Goal: Task Accomplishment & Management: Manage account settings

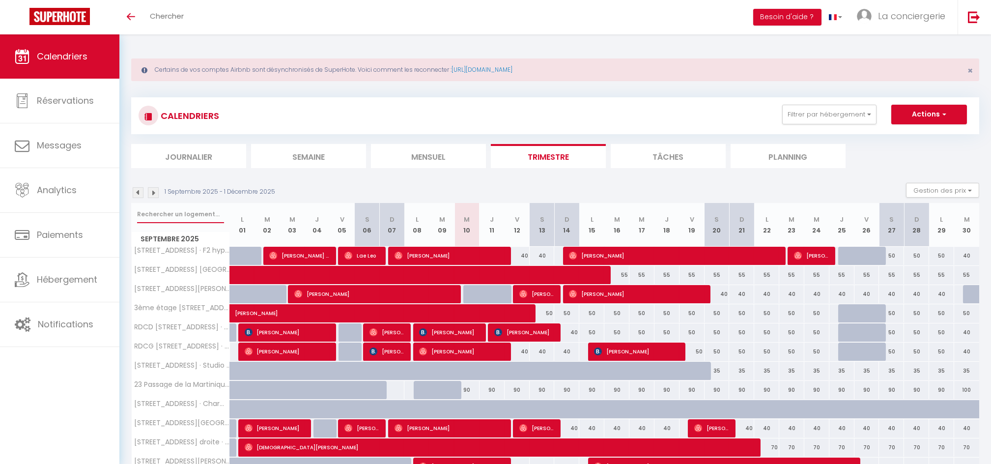
click at [178, 216] on input "text" at bounding box center [180, 214] width 87 height 18
type input "55 rue"
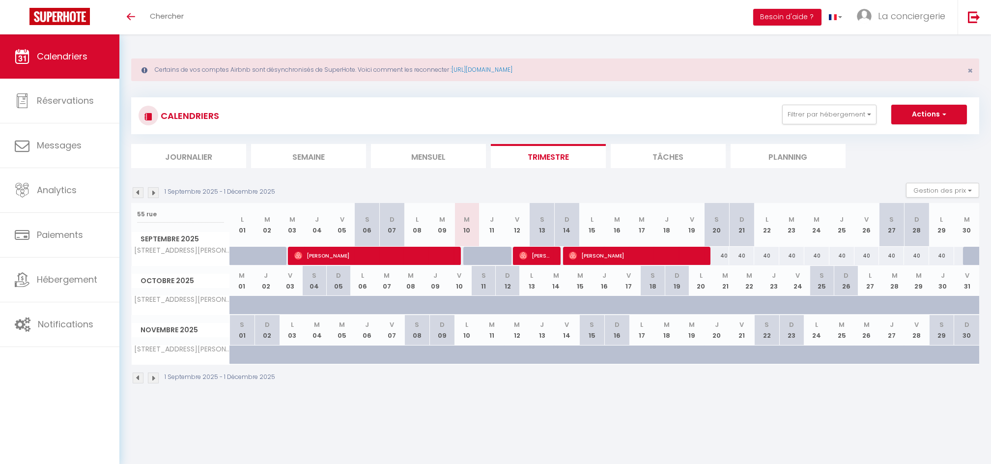
click at [234, 302] on div at bounding box center [242, 305] width 24 height 19
type input "40"
type input "Mer 01 Octobre 2025"
type input "Jeu 02 Octobre 2025"
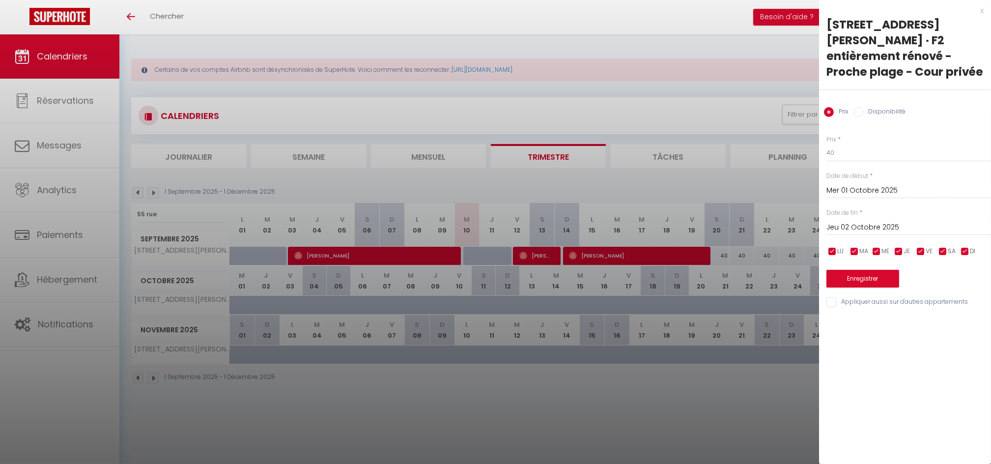
click at [741, 174] on div at bounding box center [495, 232] width 991 height 464
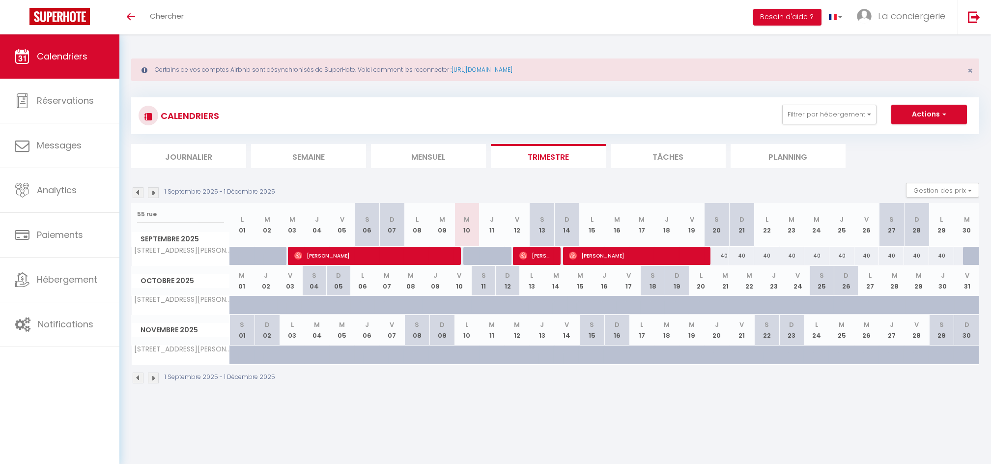
click at [970, 255] on div at bounding box center [975, 256] width 25 height 19
type input "40"
type input "[DATE]"
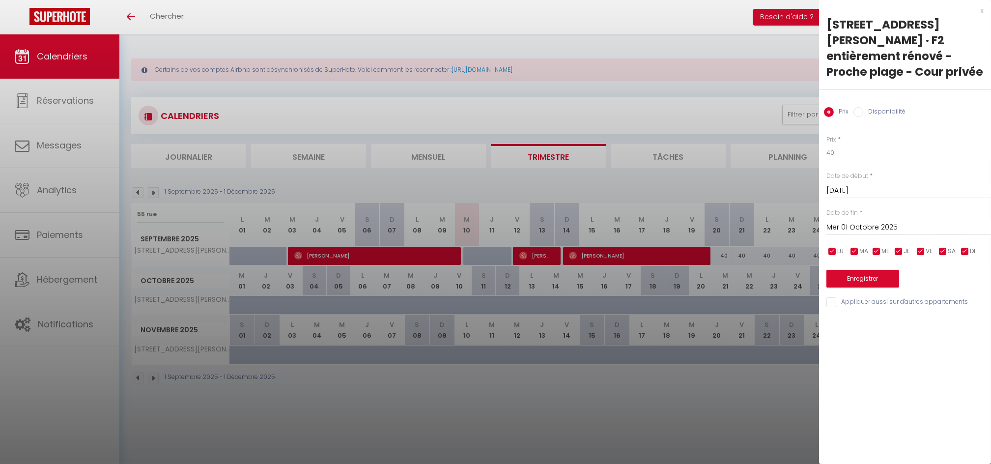
click at [957, 218] on div "[DATE] < [DATE] > Dim Lun Mar Mer Jeu Ven Sam 1 2 3 4 5 6 7 8 9 10 11 12 13 14 …" at bounding box center [909, 227] width 165 height 18
click at [955, 221] on input "Mer 01 Octobre 2025" at bounding box center [909, 227] width 165 height 13
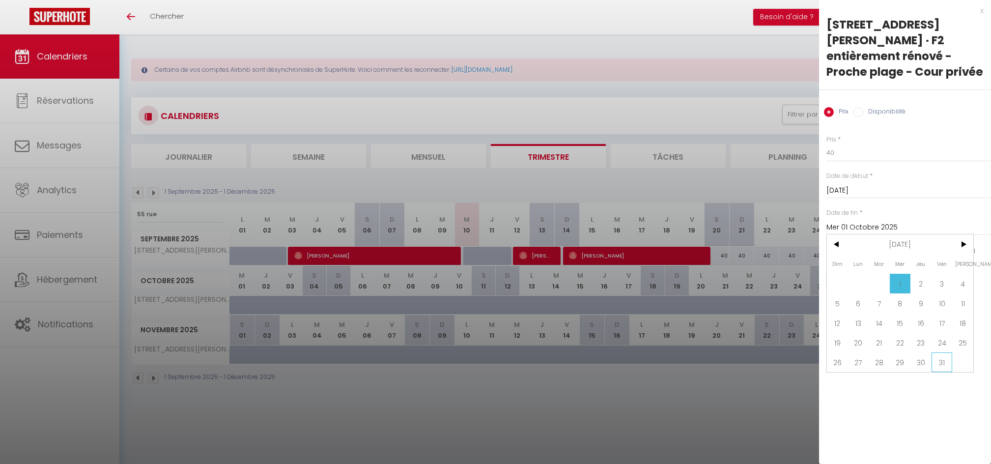
click at [944, 352] on span "31" at bounding box center [942, 362] width 21 height 20
type input "Ven 31 Octobre 2025"
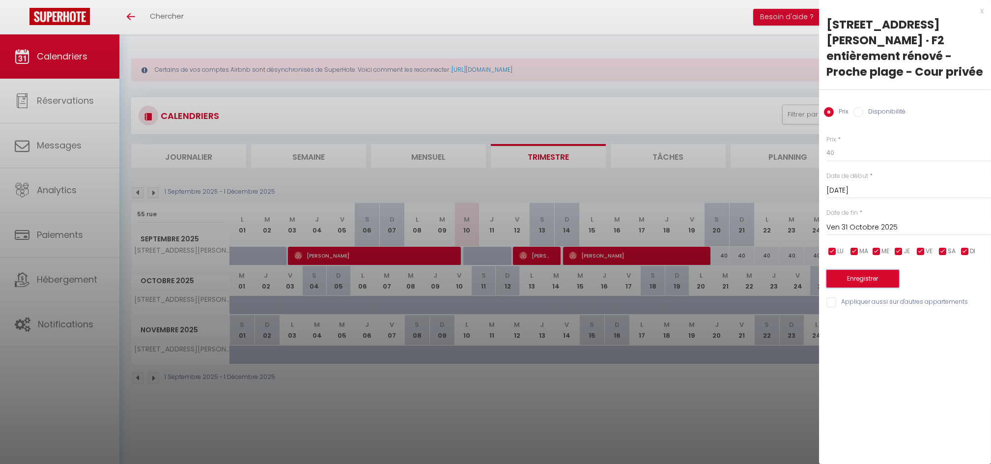
click at [865, 270] on button "Enregistrer" at bounding box center [863, 279] width 73 height 18
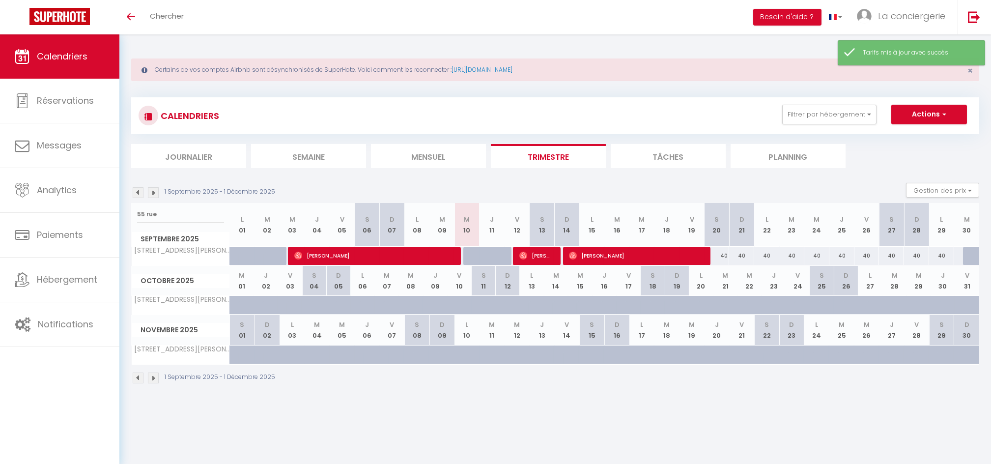
click at [974, 257] on div at bounding box center [975, 256] width 25 height 19
type input "40"
type input "[DATE]"
type input "Mer 01 Octobre 2025"
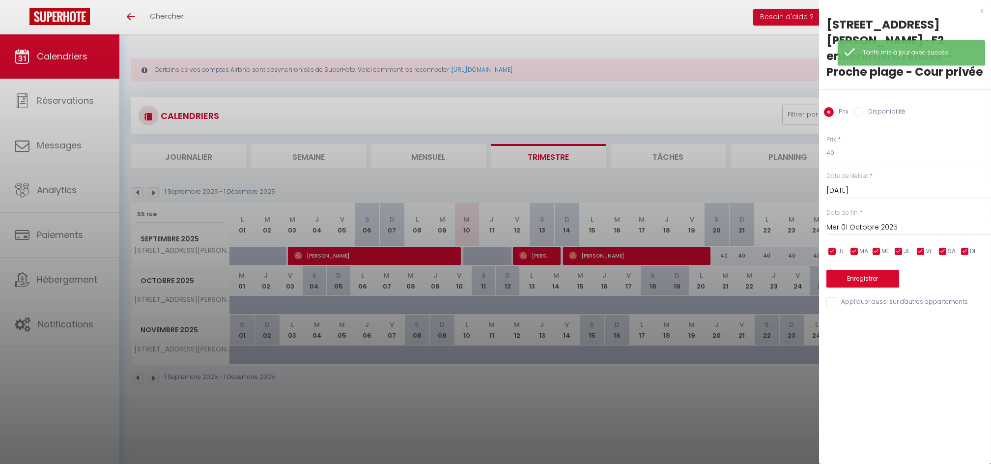
click at [882, 107] on label "Disponibilité" at bounding box center [885, 112] width 42 height 11
click at [864, 107] on input "Disponibilité" at bounding box center [859, 112] width 10 height 10
radio input "true"
radio input "false"
click at [885, 222] on input "Mer 01 Octobre 2025" at bounding box center [909, 228] width 165 height 13
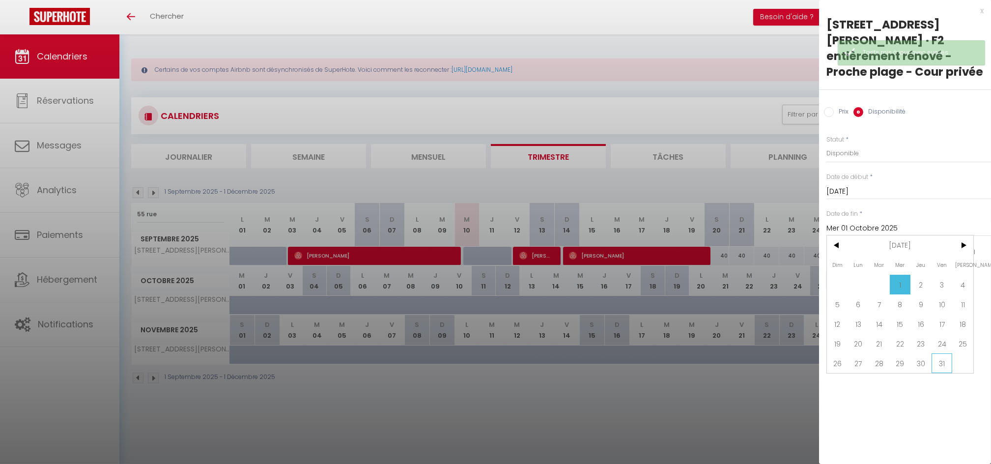
click at [949, 353] on span "31" at bounding box center [942, 363] width 21 height 20
type input "Ven 31 Octobre 2025"
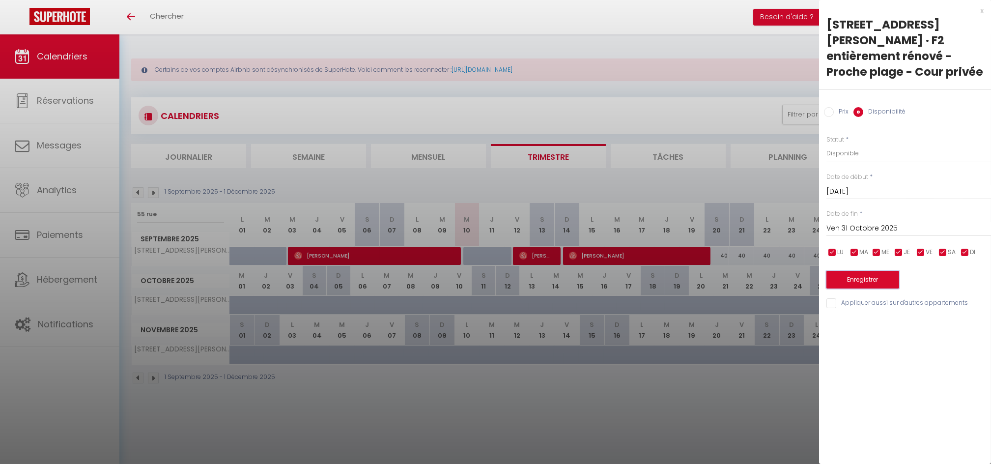
click at [854, 271] on button "Enregistrer" at bounding box center [863, 280] width 73 height 18
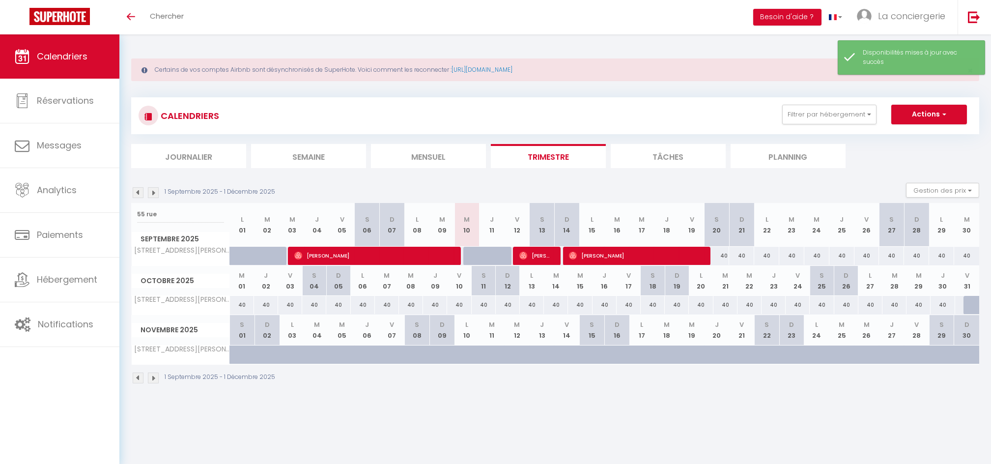
click at [723, 255] on div "40" at bounding box center [717, 256] width 25 height 18
select select "1"
type input "Sam 20 Septembre 2025"
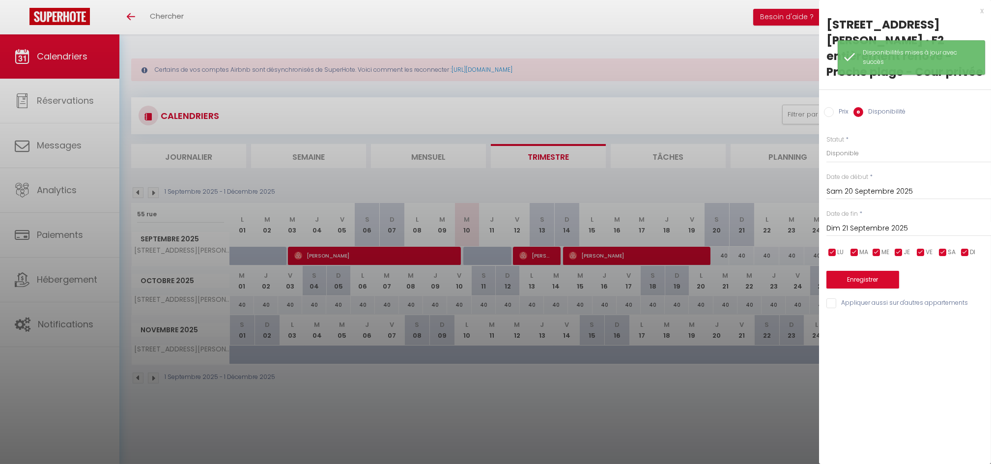
click at [890, 222] on input "Dim 21 Septembre 2025" at bounding box center [909, 228] width 165 height 13
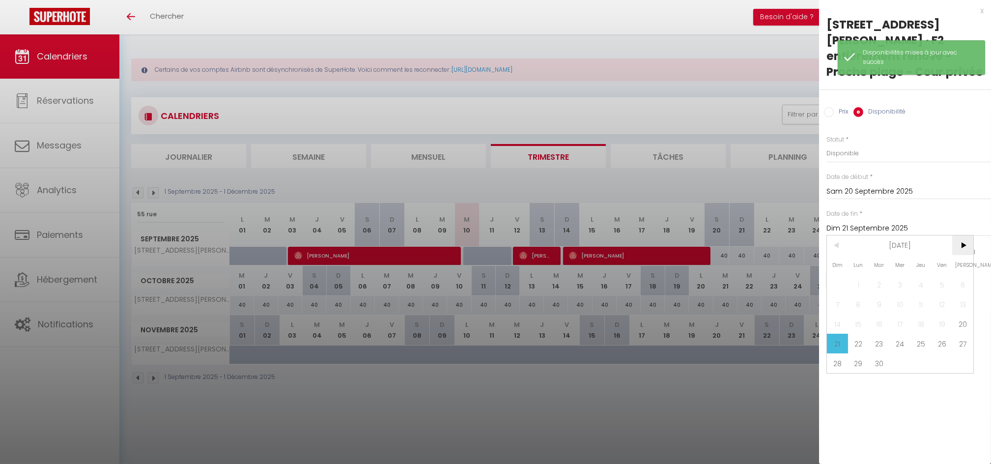
click at [965, 235] on span ">" at bounding box center [963, 245] width 21 height 20
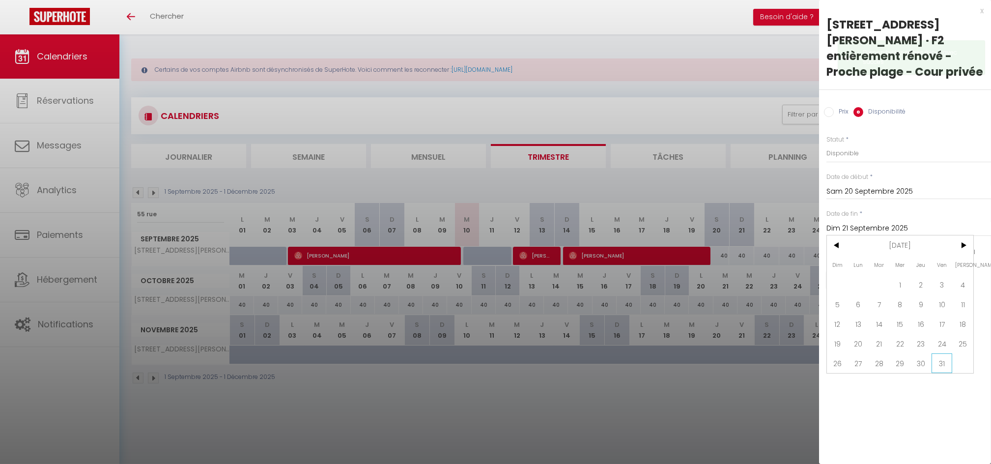
click at [947, 353] on span "31" at bounding box center [942, 363] width 21 height 20
type input "Ven 31 Octobre 2025"
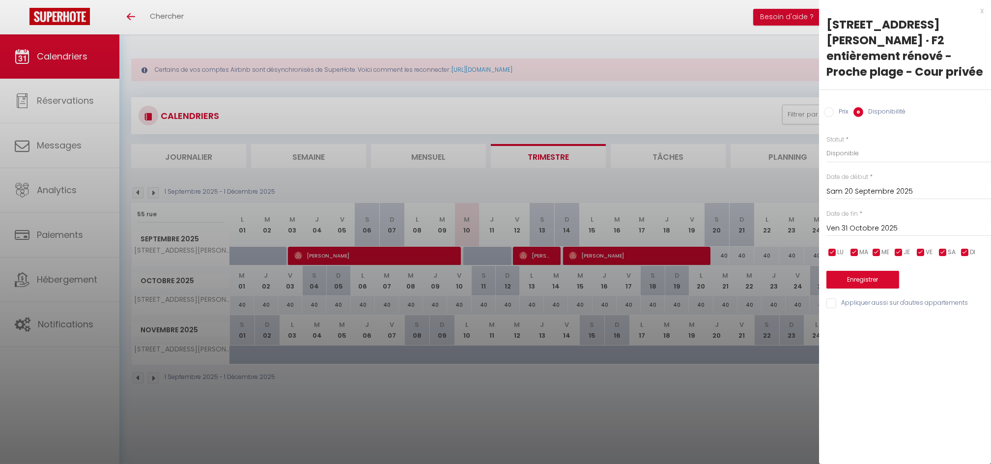
click at [844, 107] on label "Prix" at bounding box center [841, 112] width 15 height 11
click at [834, 107] on input "Prix" at bounding box center [829, 112] width 10 height 10
radio input "true"
radio input "false"
drag, startPoint x: 839, startPoint y: 136, endPoint x: 814, endPoint y: 137, distance: 25.1
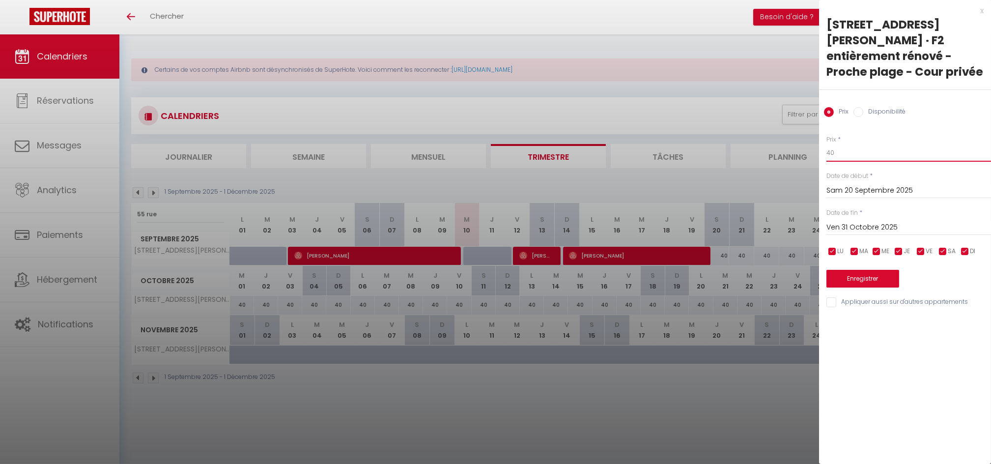
click at [814, 137] on body "🟢 Des questions ou besoin d'assistance pour la migration AirBnB? Connectez-vous…" at bounding box center [495, 266] width 991 height 464
type input "35"
click at [864, 270] on button "Enregistrer" at bounding box center [863, 279] width 73 height 18
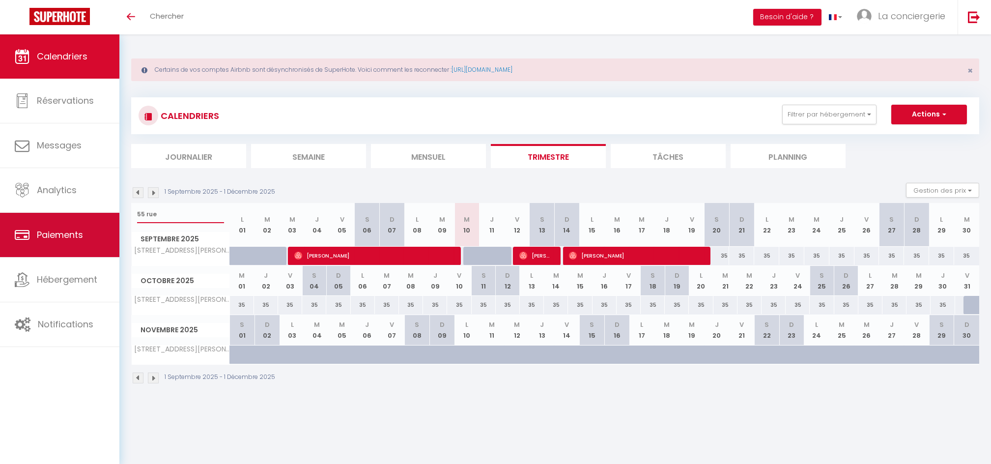
drag, startPoint x: 178, startPoint y: 209, endPoint x: 85, endPoint y: 217, distance: 93.7
click at [85, 217] on div "🟢 Des questions ou besoin d'assistance pour la migration AirBnB? Connectez-vous…" at bounding box center [495, 219] width 991 height 371
type input "villa"
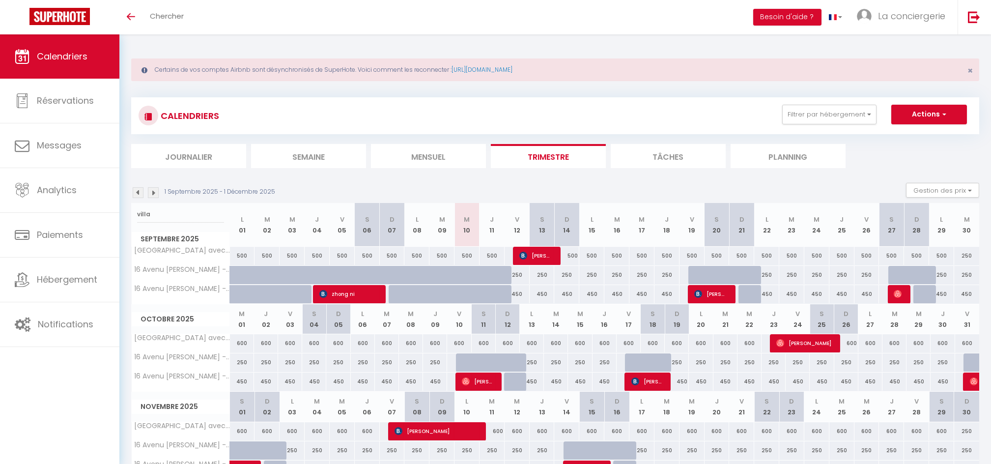
click at [514, 378] on div at bounding box center [516, 382] width 24 height 19
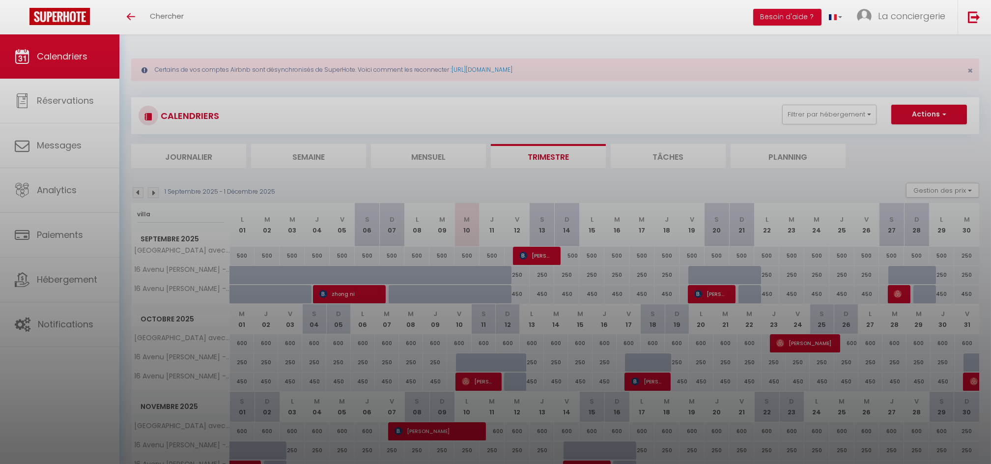
click at [861, 117] on div at bounding box center [495, 232] width 991 height 464
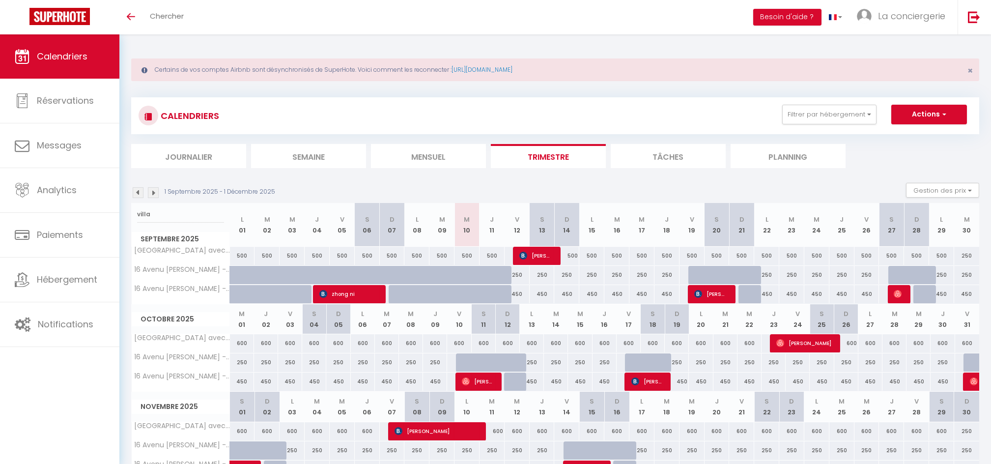
click at [552, 158] on li "Trimestre" at bounding box center [548, 156] width 115 height 24
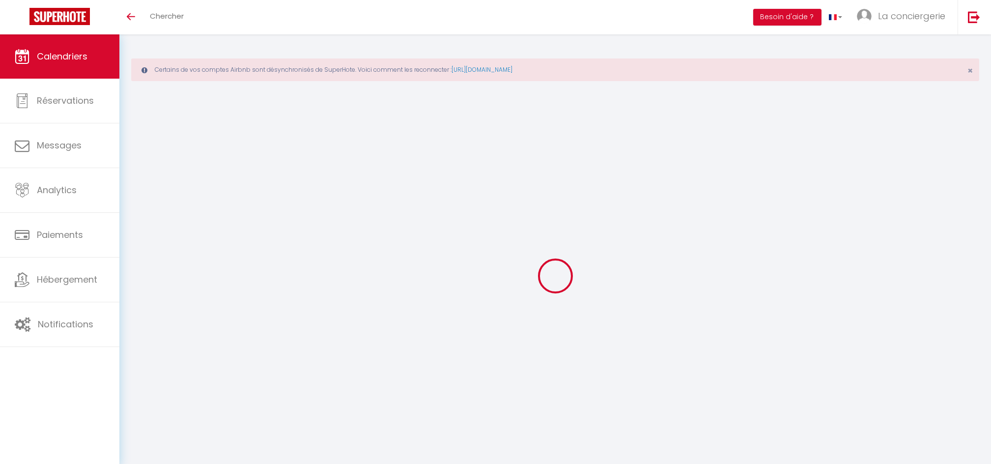
select select
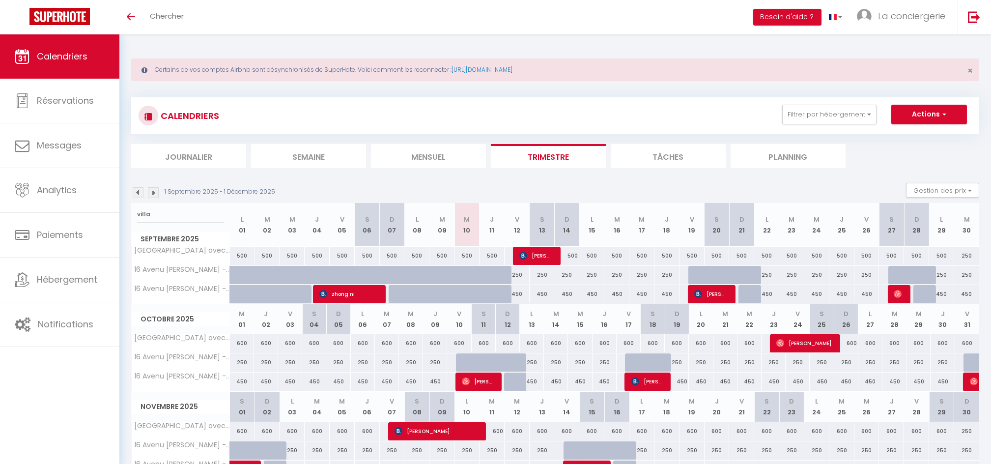
click at [512, 381] on div at bounding box center [516, 382] width 24 height 19
type input "450"
select select "1"
type input "Dim 12 Octobre 2025"
type input "Lun 13 Octobre 2025"
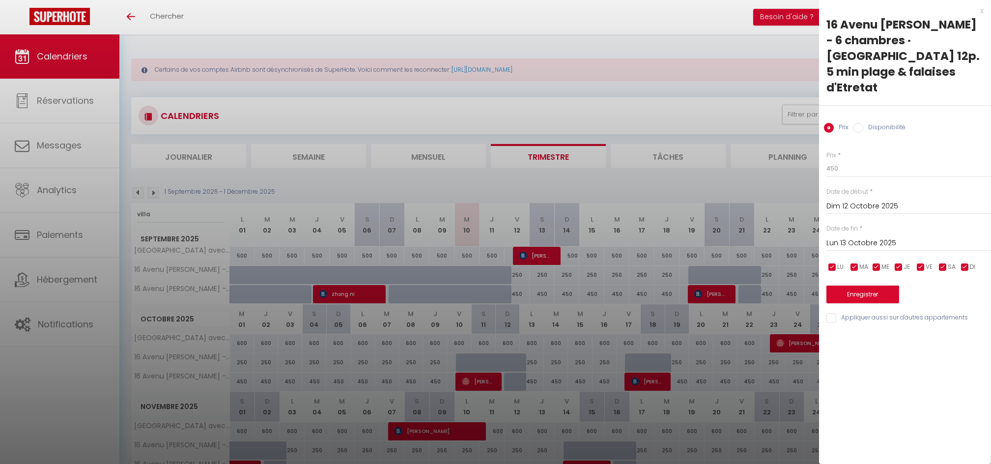
click at [860, 123] on input "Disponibilité" at bounding box center [859, 128] width 10 height 10
radio input "true"
radio input "false"
click at [860, 287] on button "Enregistrer" at bounding box center [863, 296] width 73 height 18
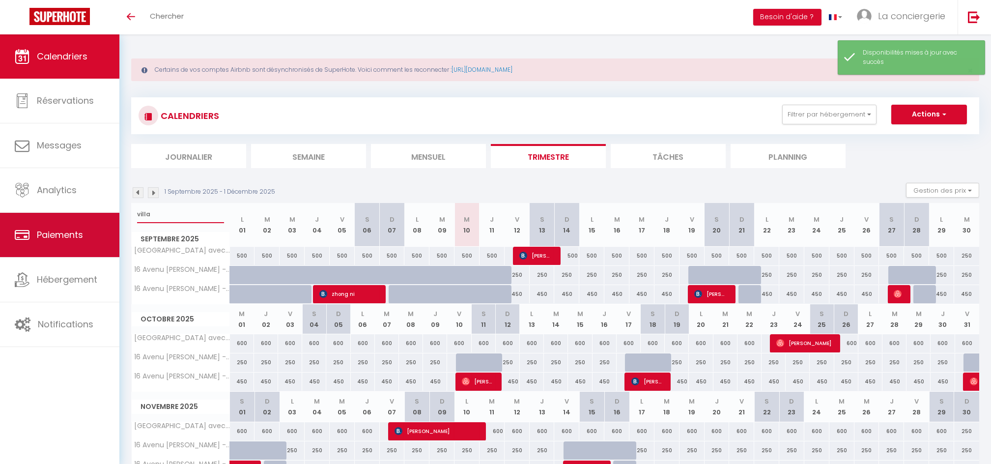
drag, startPoint x: 176, startPoint y: 214, endPoint x: 106, endPoint y: 217, distance: 70.4
click at [106, 217] on div "🟢 Des questions ou besoin d'assistance pour la migration AirBnB? Connectez-vous…" at bounding box center [495, 277] width 991 height 486
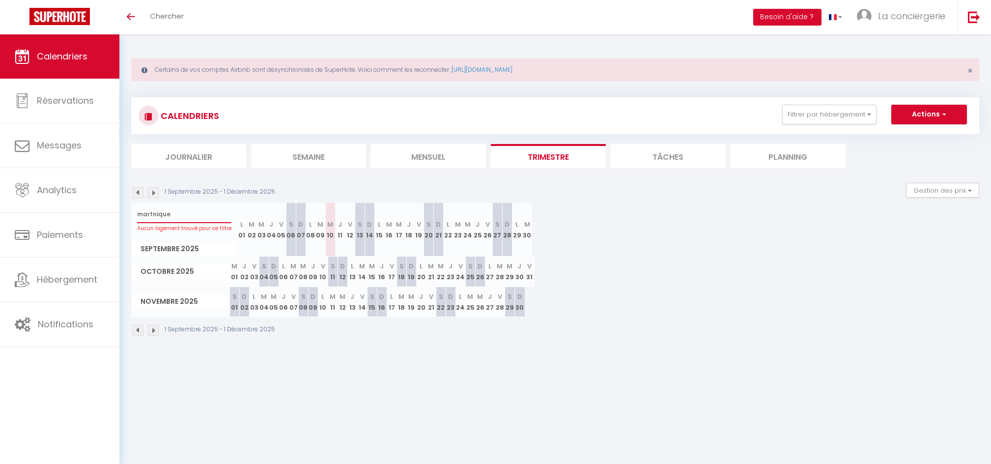
click at [151, 214] on input "martnique" at bounding box center [184, 214] width 94 height 18
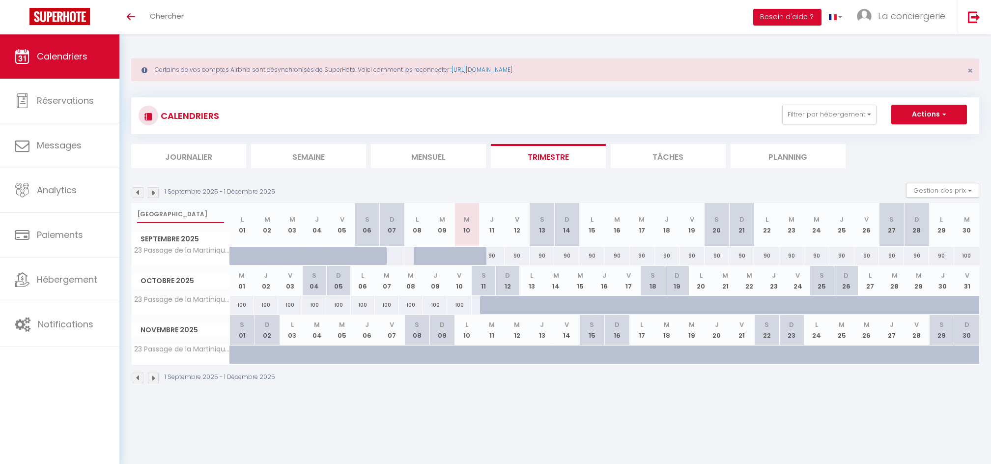
type input "[GEOGRAPHIC_DATA]"
click at [969, 254] on div "100" at bounding box center [967, 256] width 25 height 18
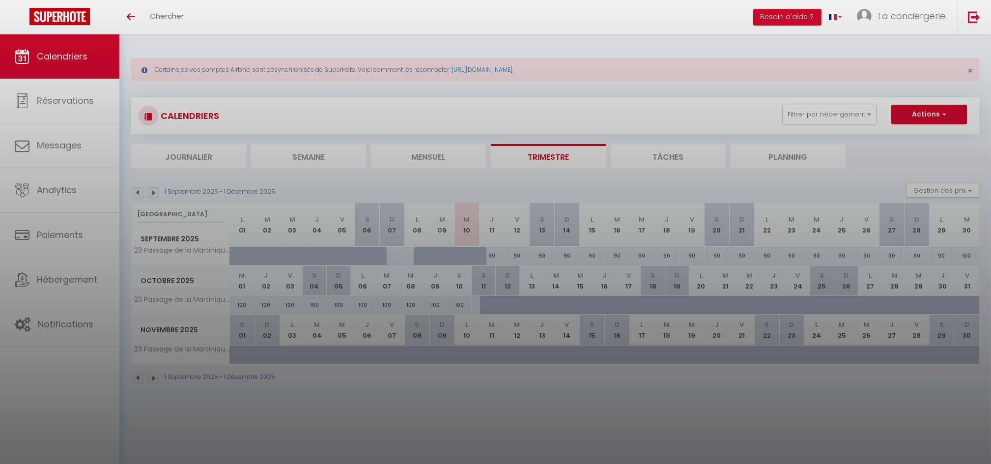
click at [947, 252] on div at bounding box center [495, 232] width 991 height 464
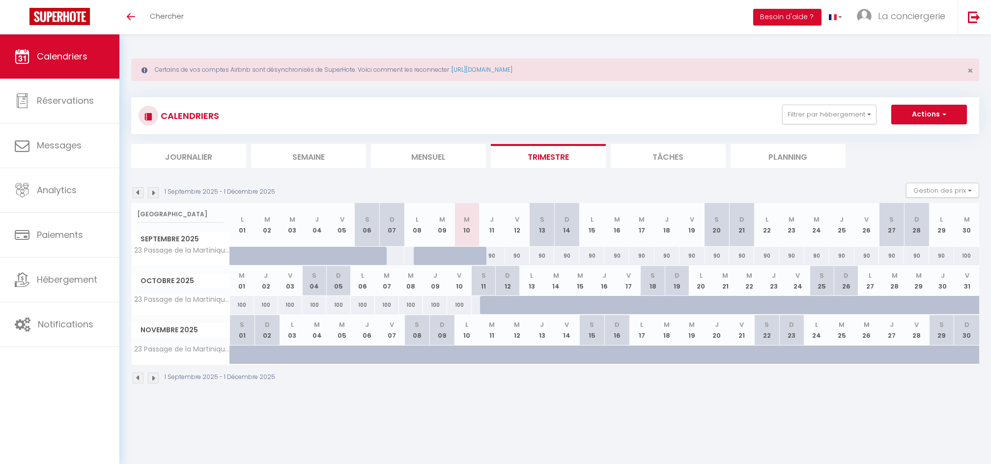
click at [549, 158] on li "Trimestre" at bounding box center [548, 156] width 115 height 24
click at [969, 254] on div "100" at bounding box center [967, 256] width 25 height 18
select select "1"
type input "[DATE]"
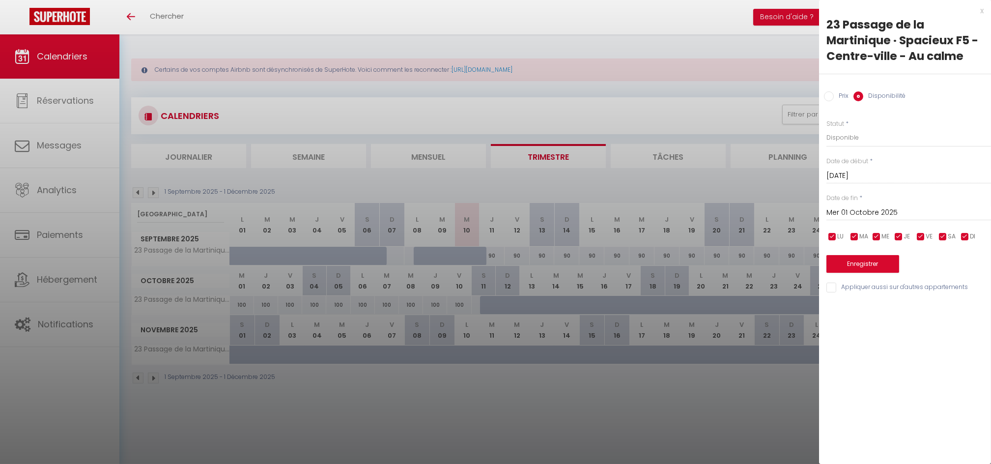
click at [884, 211] on input "Mer 01 Octobre 2025" at bounding box center [909, 212] width 165 height 13
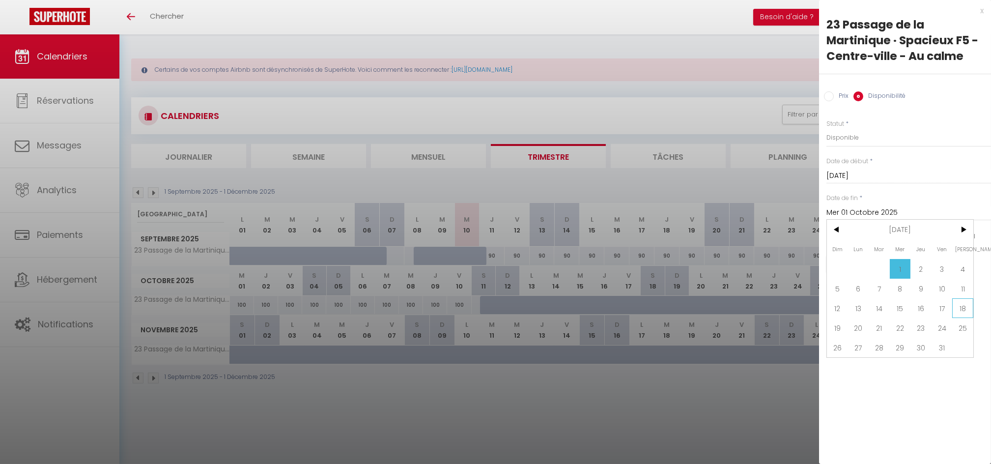
click at [964, 304] on span "18" at bounding box center [963, 308] width 21 height 20
type input "[DATE]"
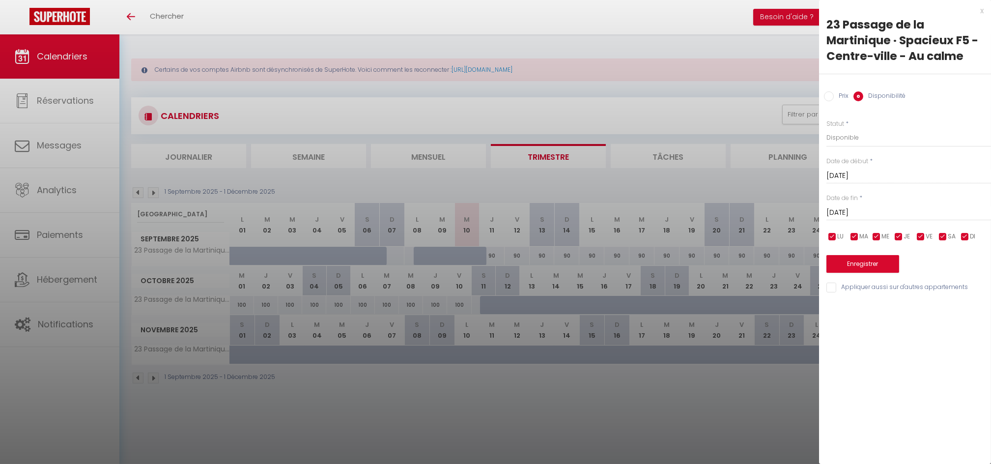
click at [832, 99] on input "Prix" at bounding box center [829, 96] width 10 height 10
radio input "true"
radio input "false"
drag, startPoint x: 858, startPoint y: 145, endPoint x: 804, endPoint y: 134, distance: 55.8
click at [804, 134] on body "🟢 Des questions ou besoin d'assistance pour la migration AirBnB? Connectez-vous…" at bounding box center [495, 266] width 991 height 464
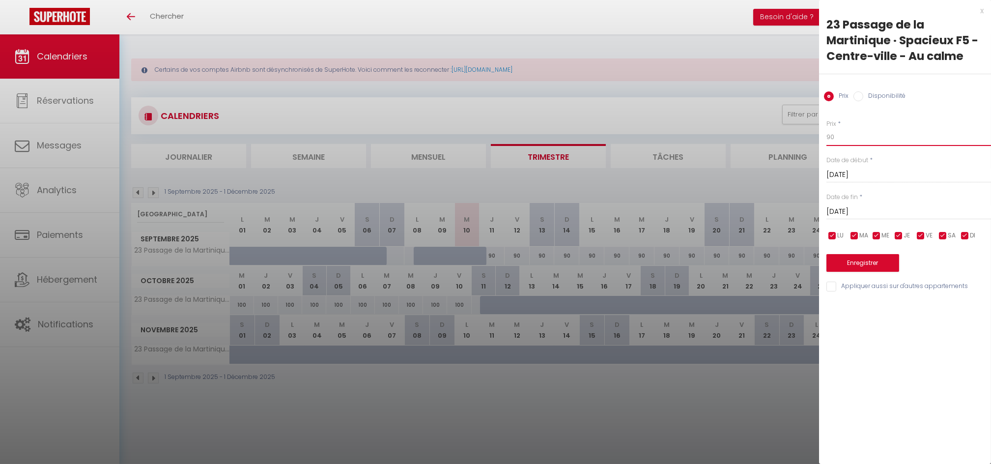
type input "90"
click at [860, 262] on button "Enregistrer" at bounding box center [863, 263] width 73 height 18
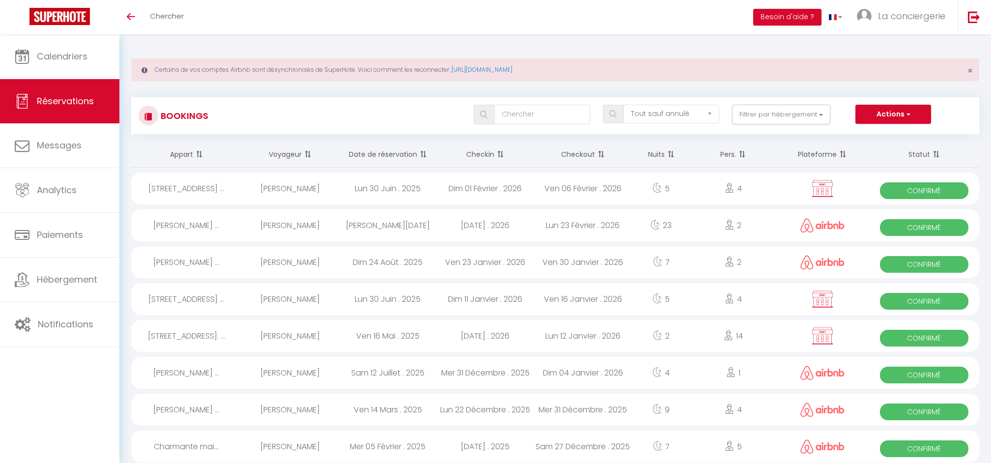
select select "not_cancelled"
